Goal: Transaction & Acquisition: Book appointment/travel/reservation

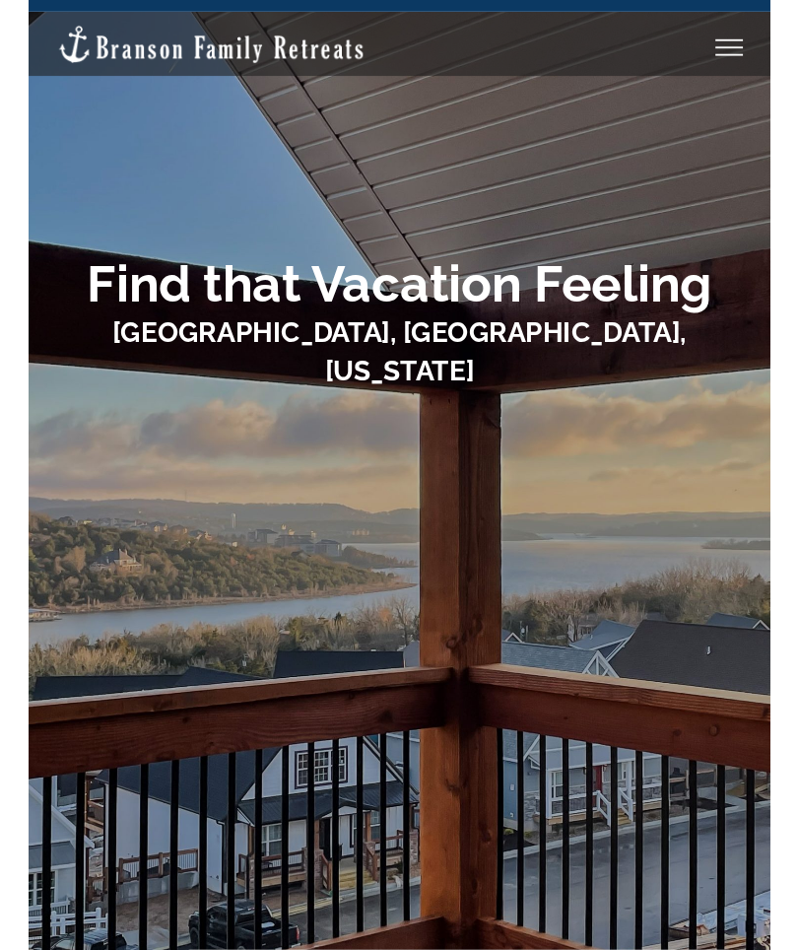
scroll to position [43, 0]
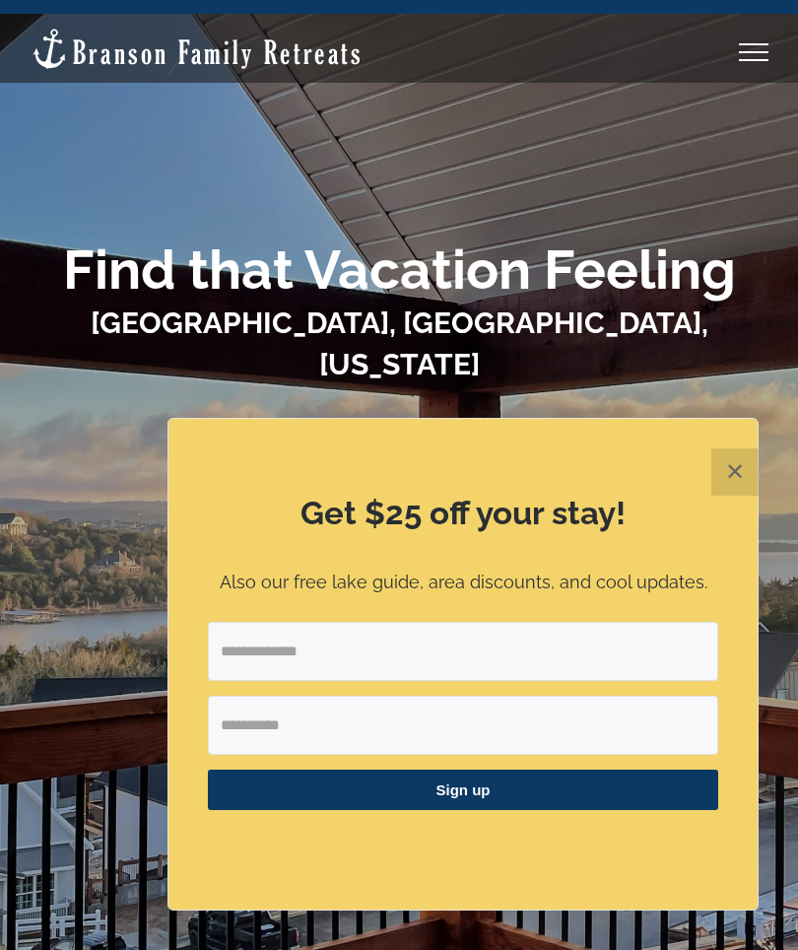
click at [735, 468] on button "✕" at bounding box center [735, 471] width 47 height 47
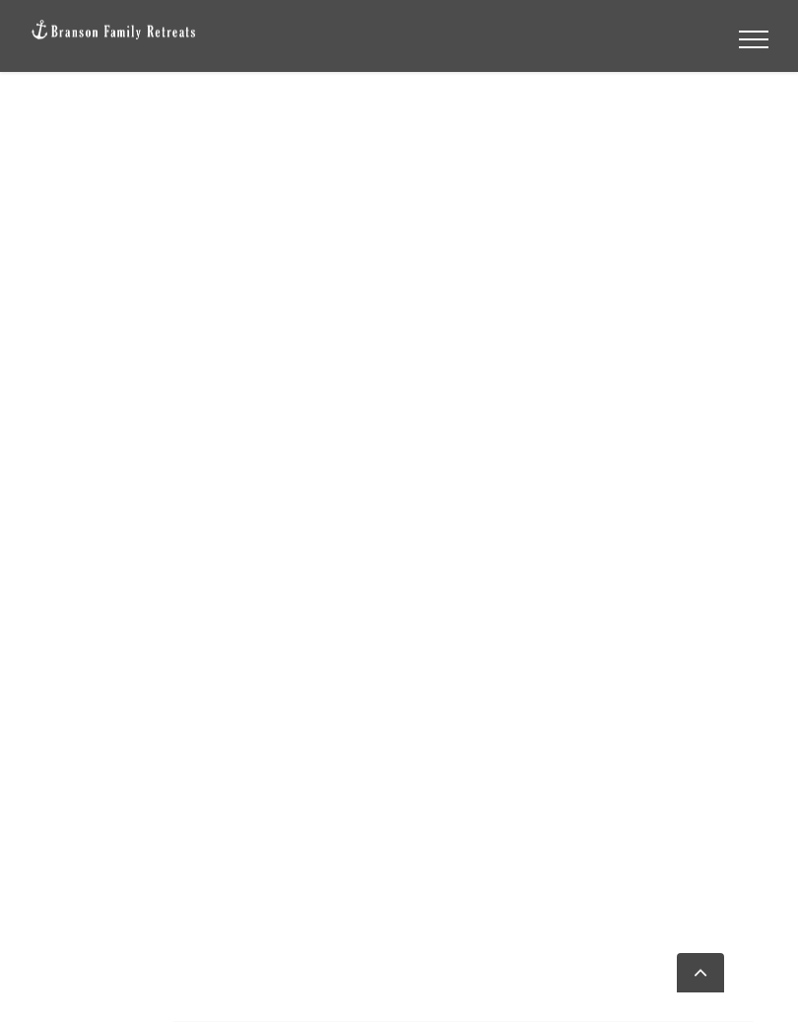
scroll to position [1430, 0]
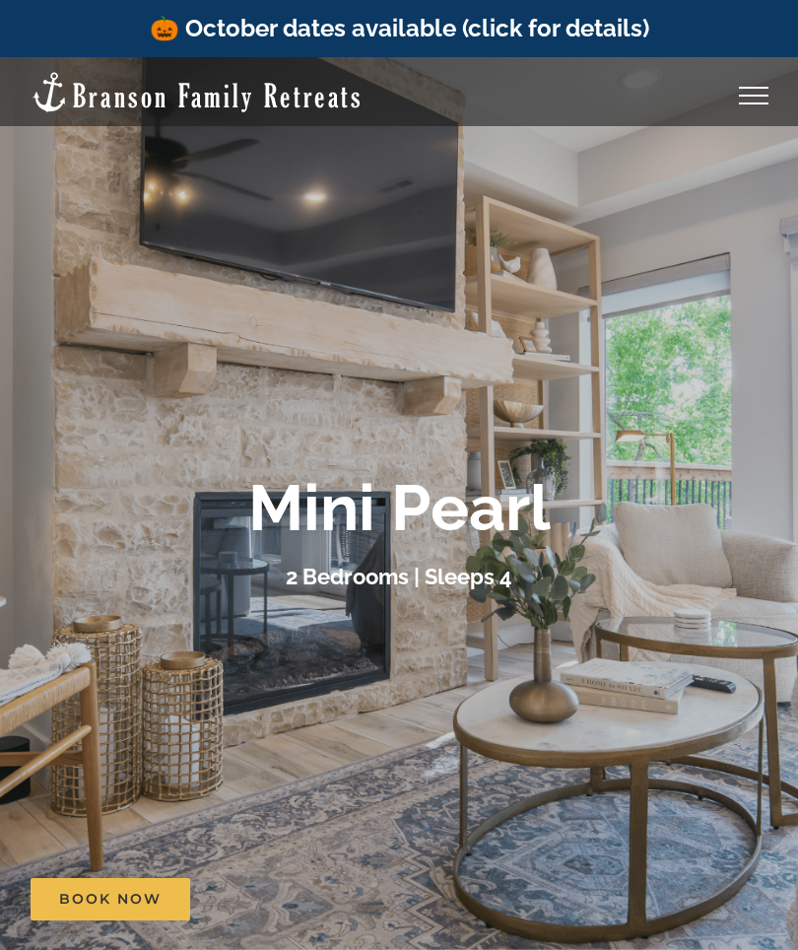
click at [722, 544] on div "Mini Pearl" at bounding box center [399, 508] width 739 height 77
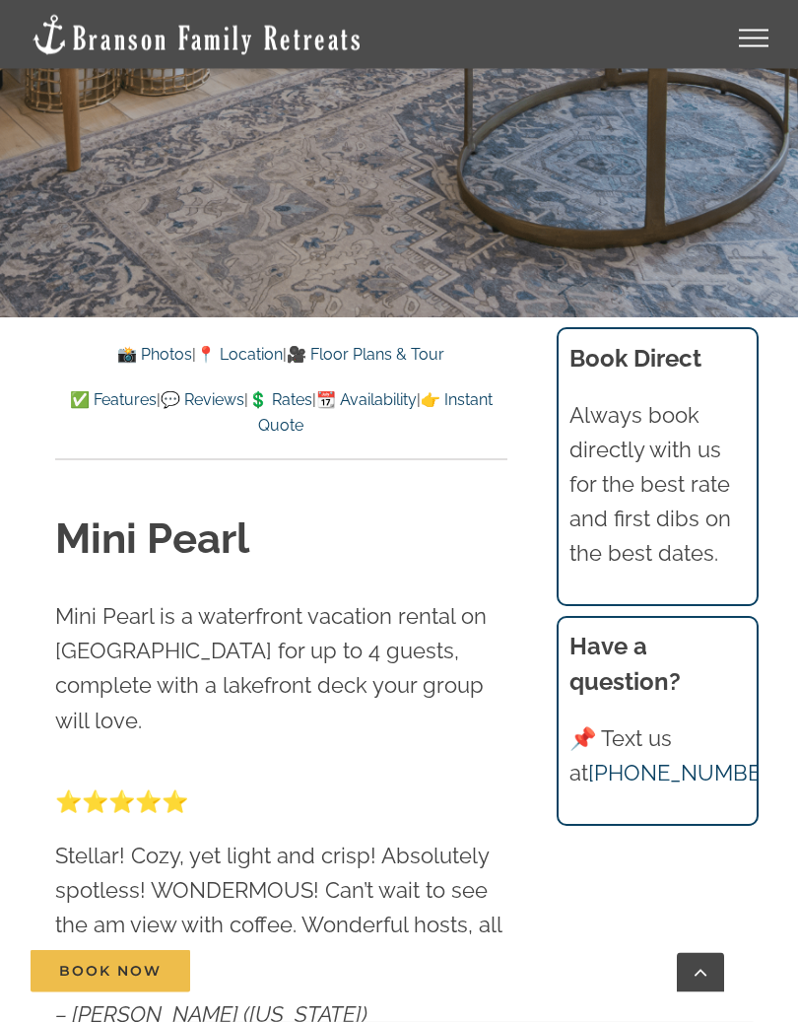
click at [138, 356] on link "📸 Photos" at bounding box center [154, 355] width 75 height 19
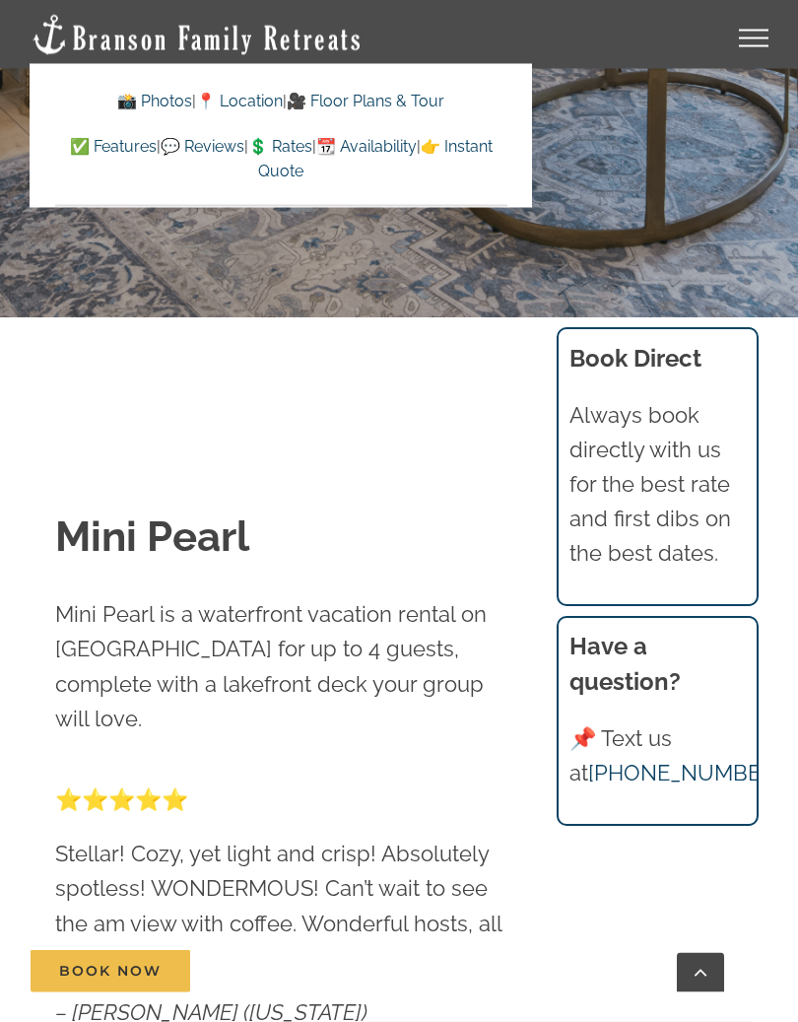
scroll to position [1543, 0]
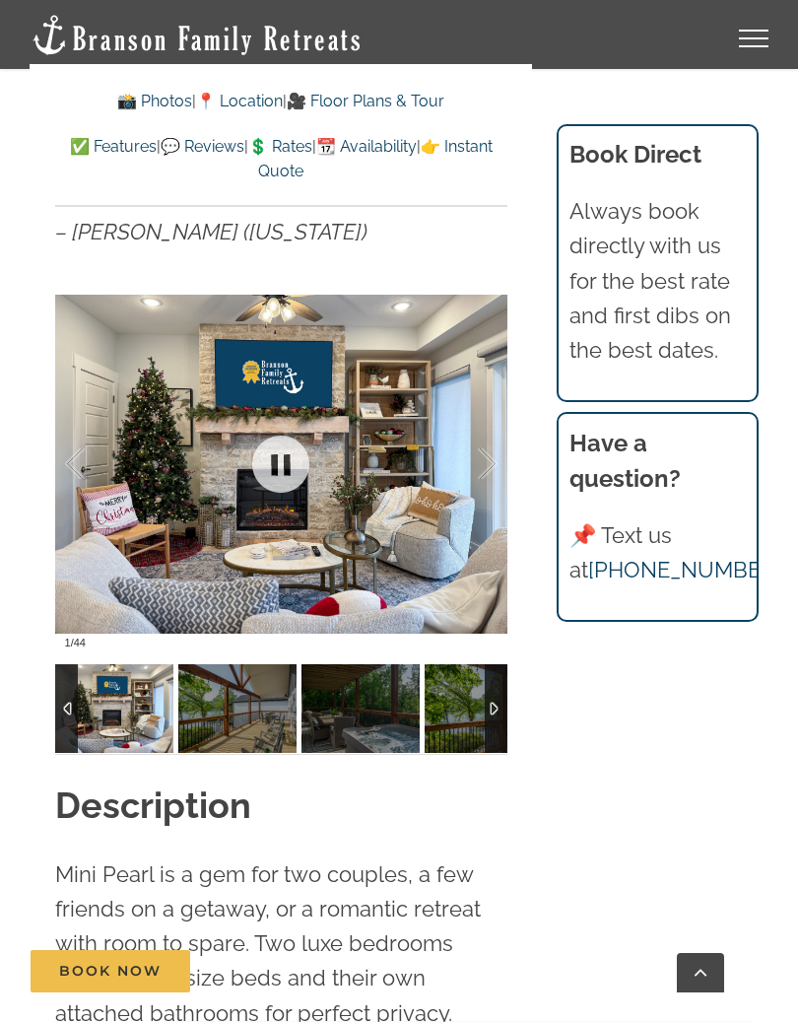
click at [130, 707] on img at bounding box center [114, 708] width 118 height 89
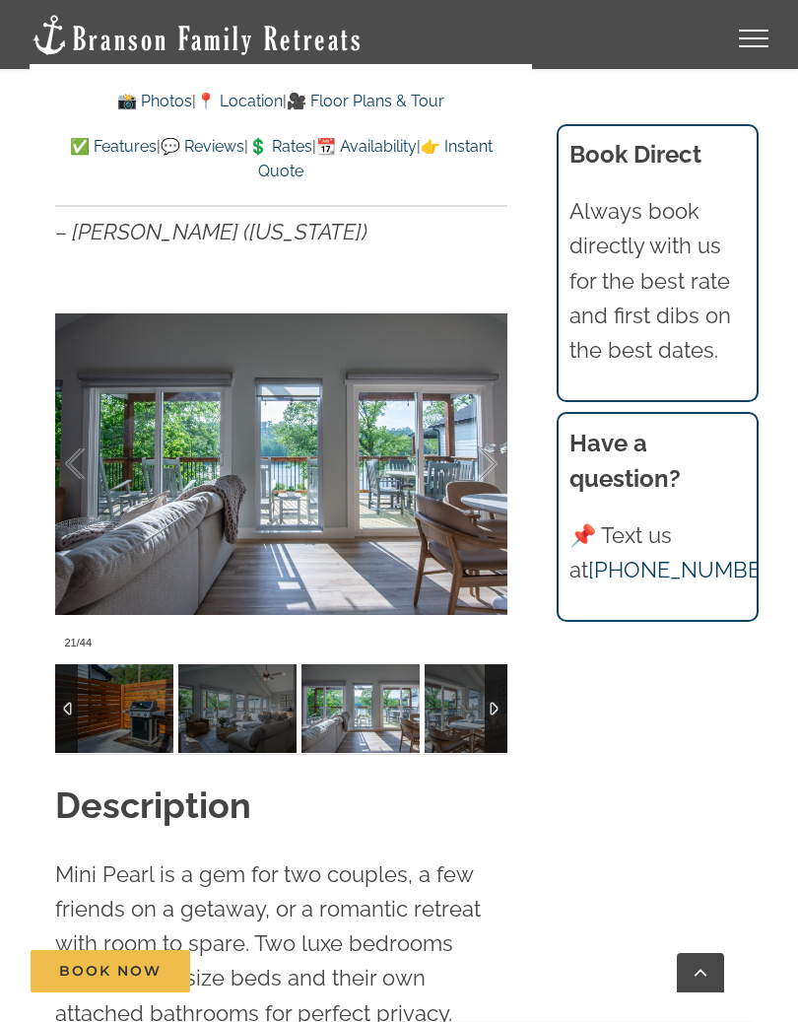
click at [312, 143] on link "💲 Rates" at bounding box center [280, 146] width 64 height 19
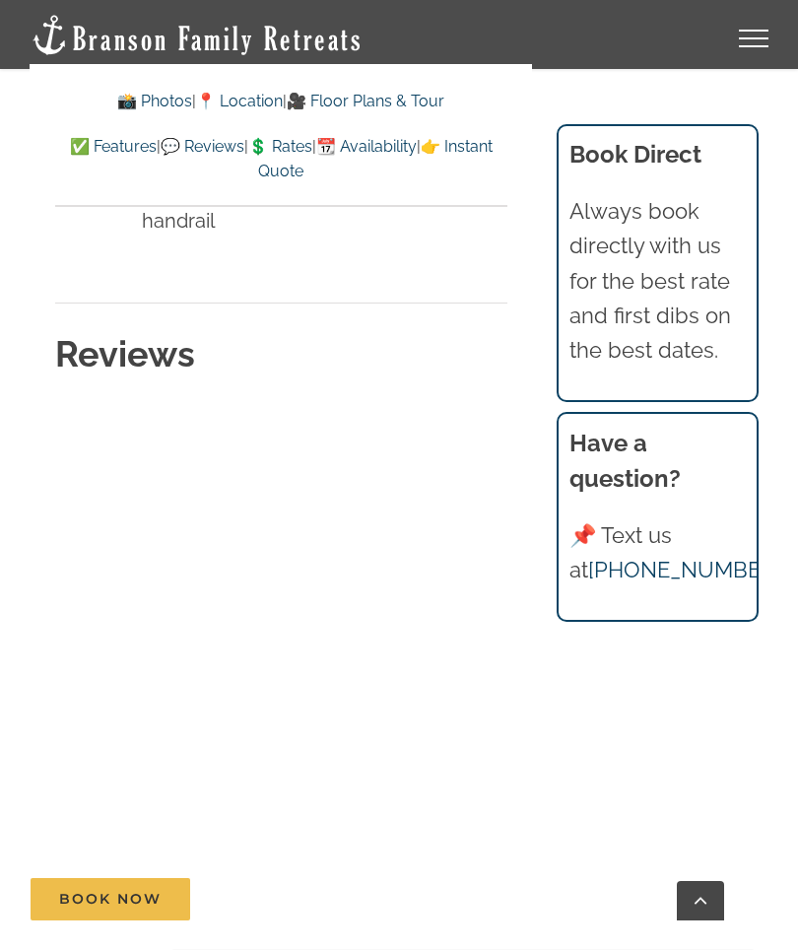
scroll to position [10237, 0]
